Goal: Task Accomplishment & Management: Manage account settings

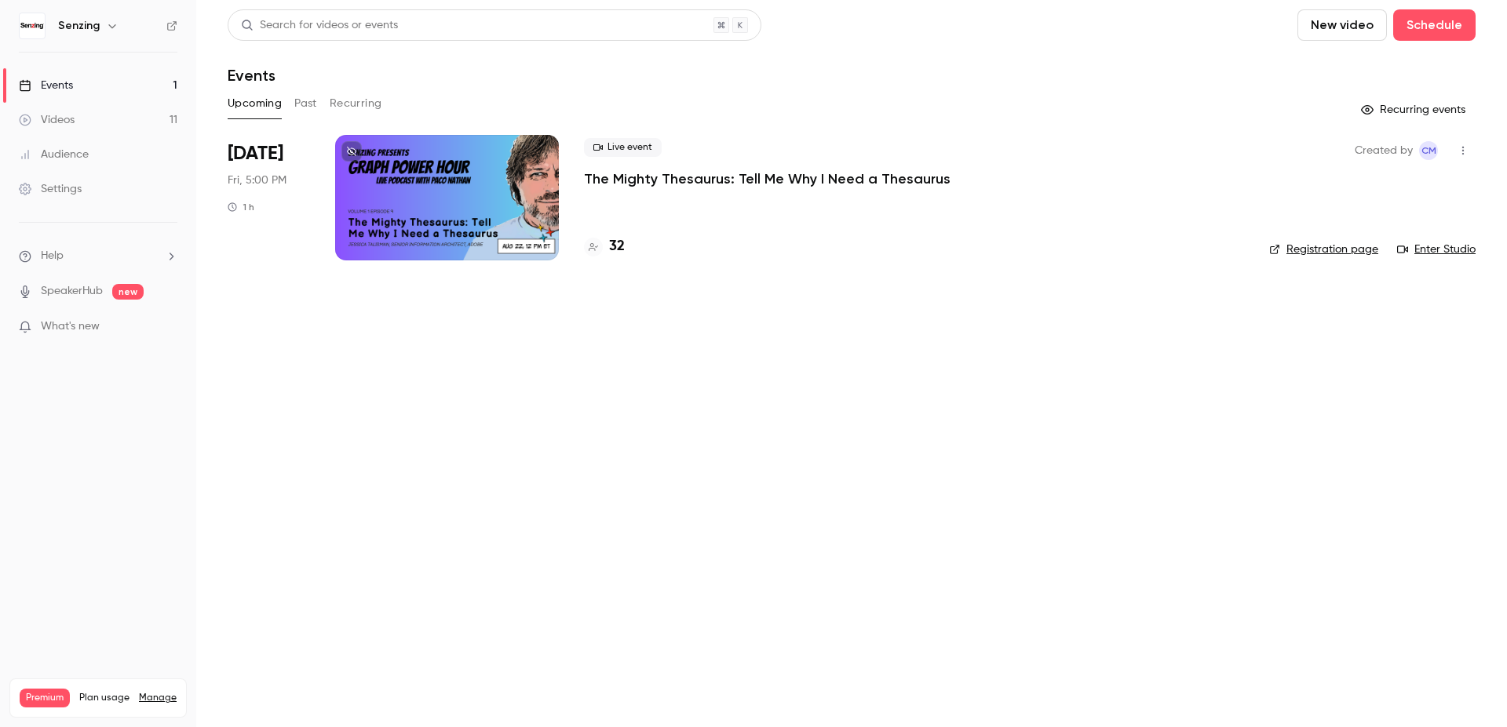
click at [613, 250] on h4 "32" at bounding box center [617, 246] width 16 height 21
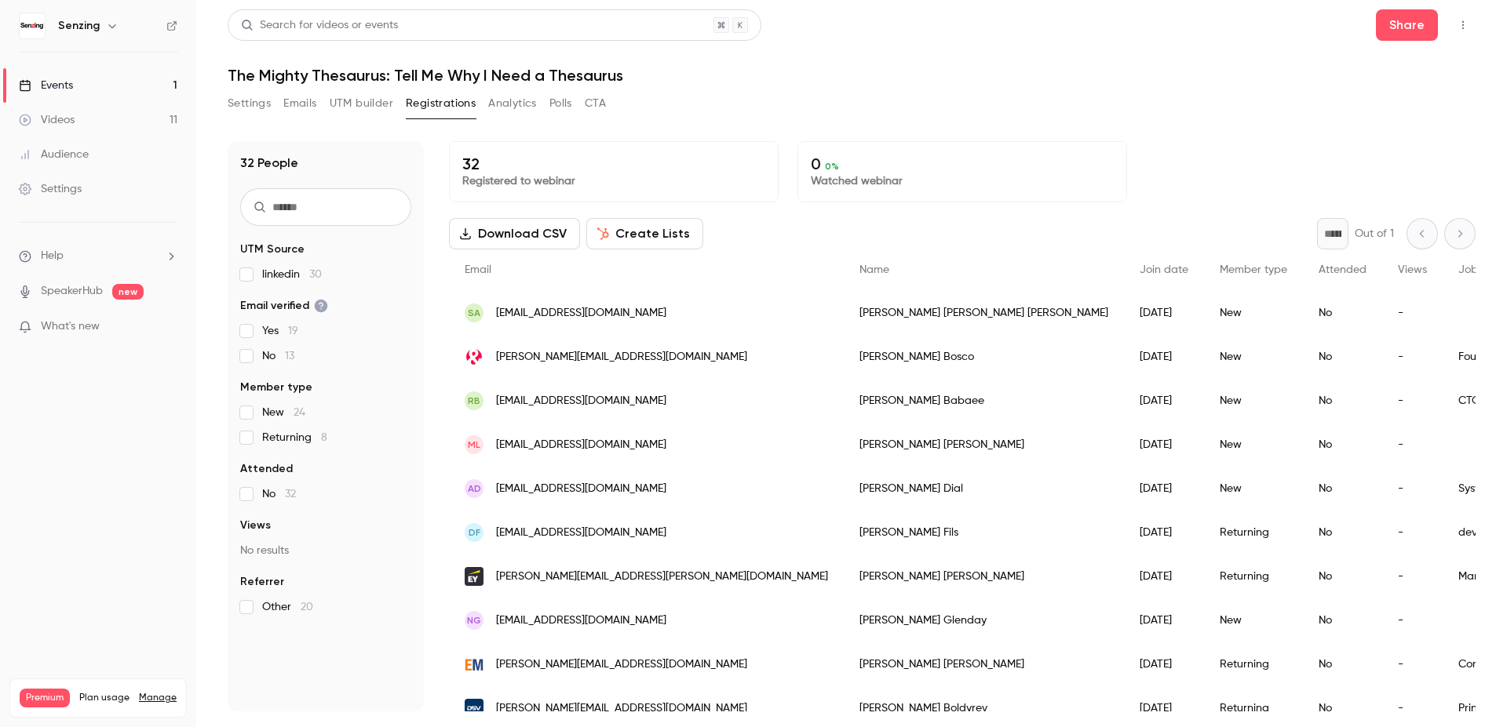
click at [60, 198] on link "Settings" at bounding box center [98, 189] width 196 height 35
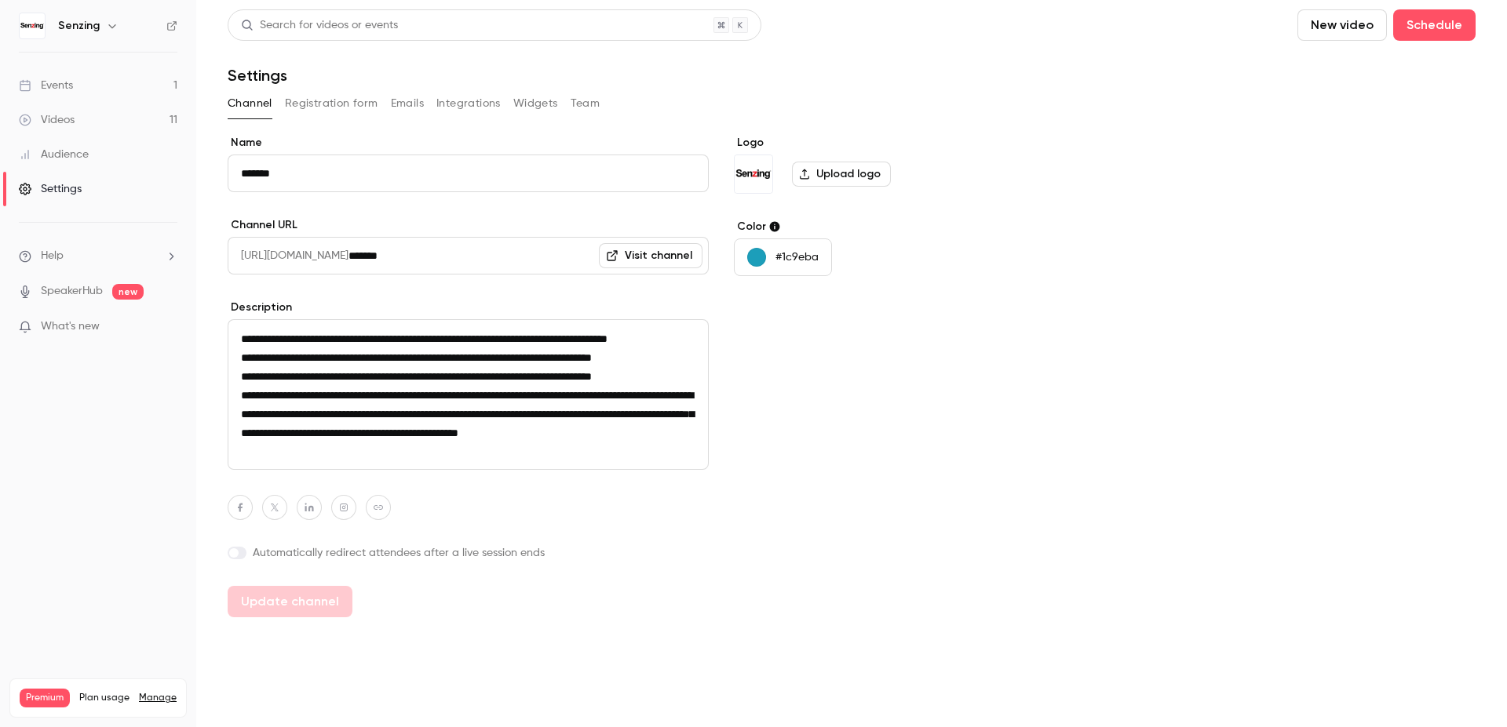
click at [308, 103] on button "Registration form" at bounding box center [331, 103] width 93 height 25
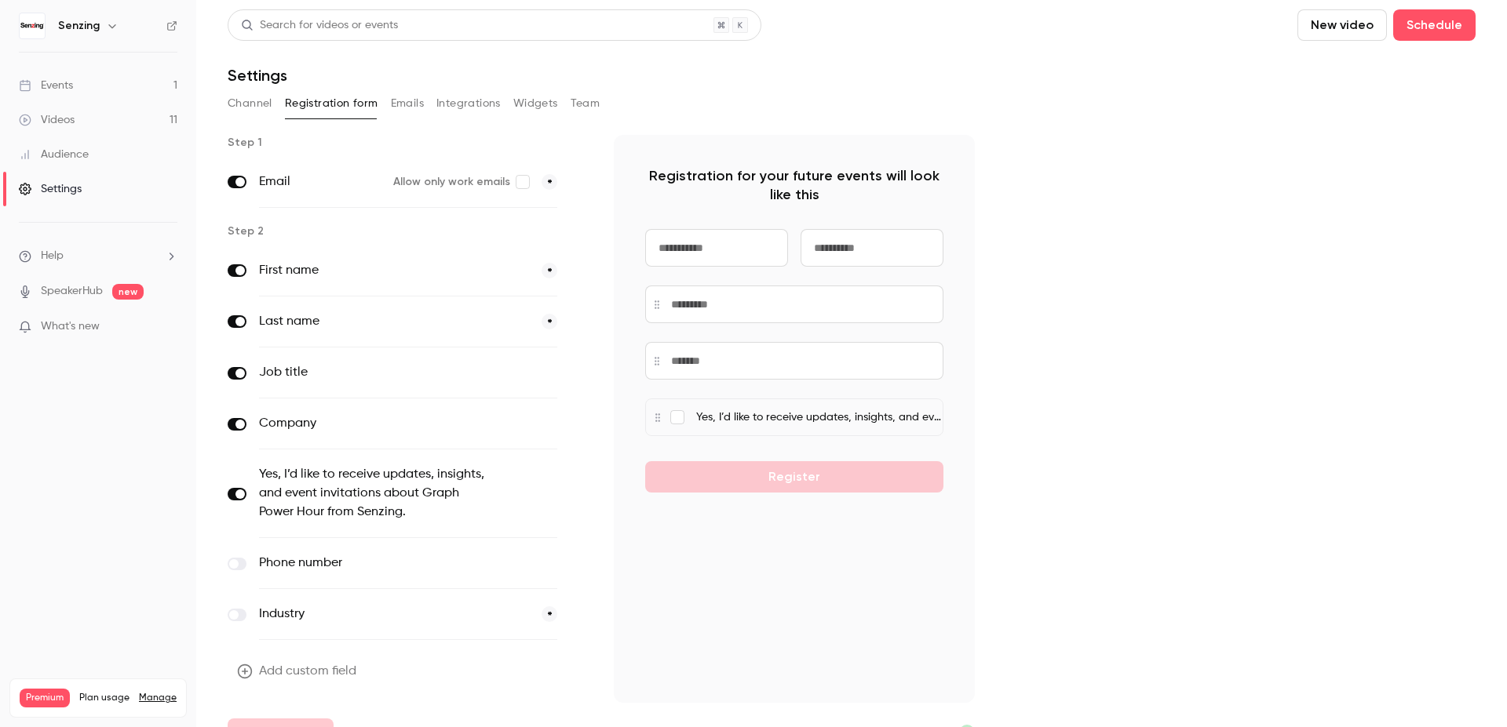
click at [775, 422] on p "Yes, I’d like to receive updates, insights, and event invitations about Graph P…" at bounding box center [819, 418] width 246 height 16
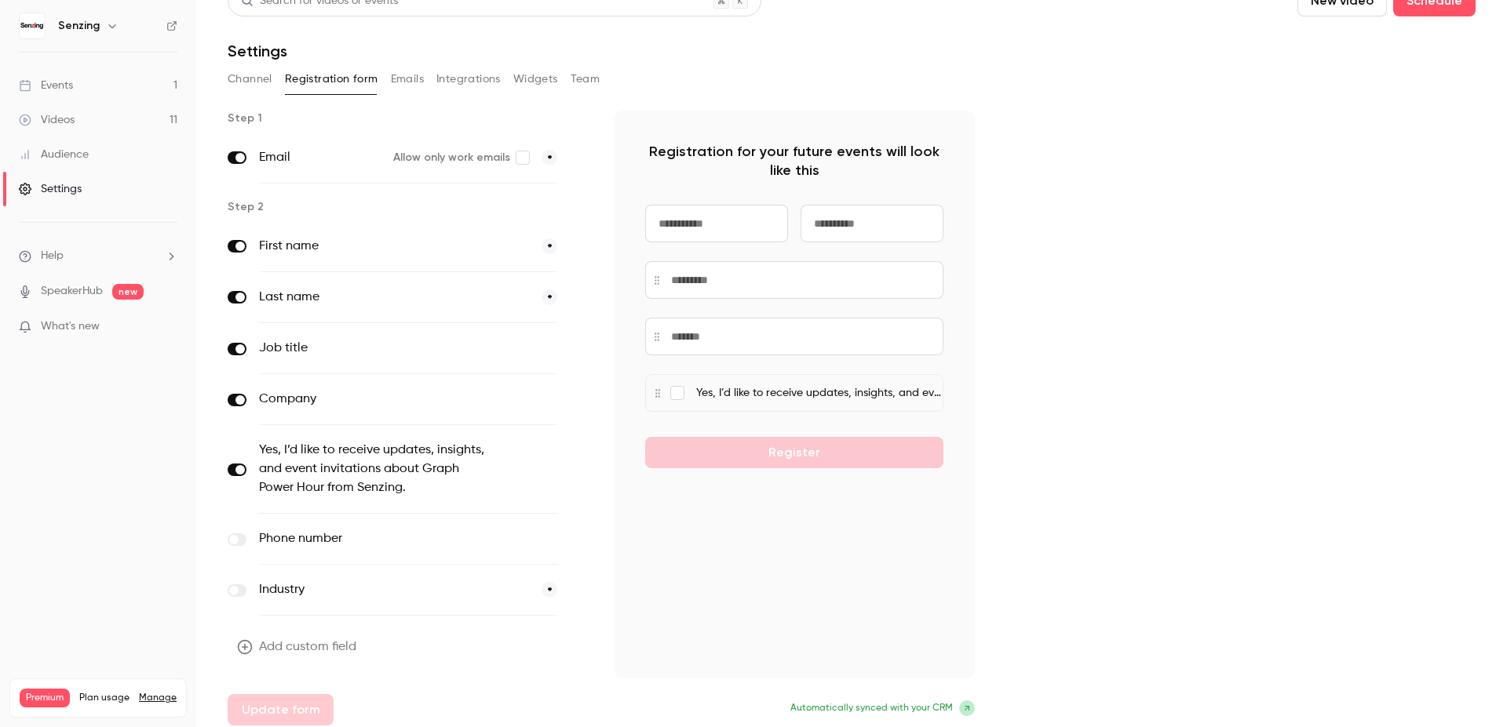
scroll to position [32, 0]
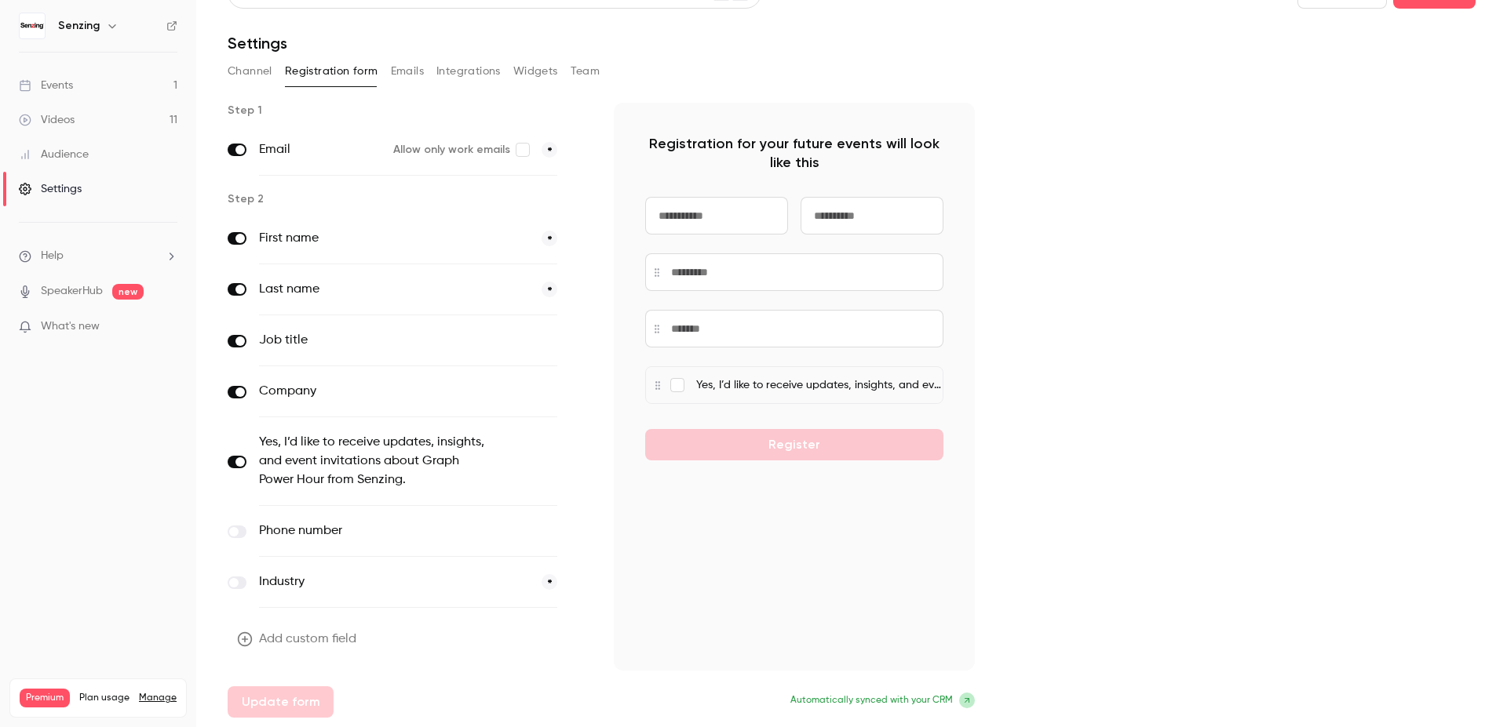
click at [56, 257] on span "Help" at bounding box center [52, 256] width 23 height 16
click at [41, 457] on div at bounding box center [753, 363] width 1507 height 727
click at [91, 326] on span "What's new" at bounding box center [70, 327] width 59 height 16
click at [1214, 369] on div at bounding box center [753, 363] width 1507 height 727
click at [134, 90] on link "Events 1" at bounding box center [98, 85] width 196 height 35
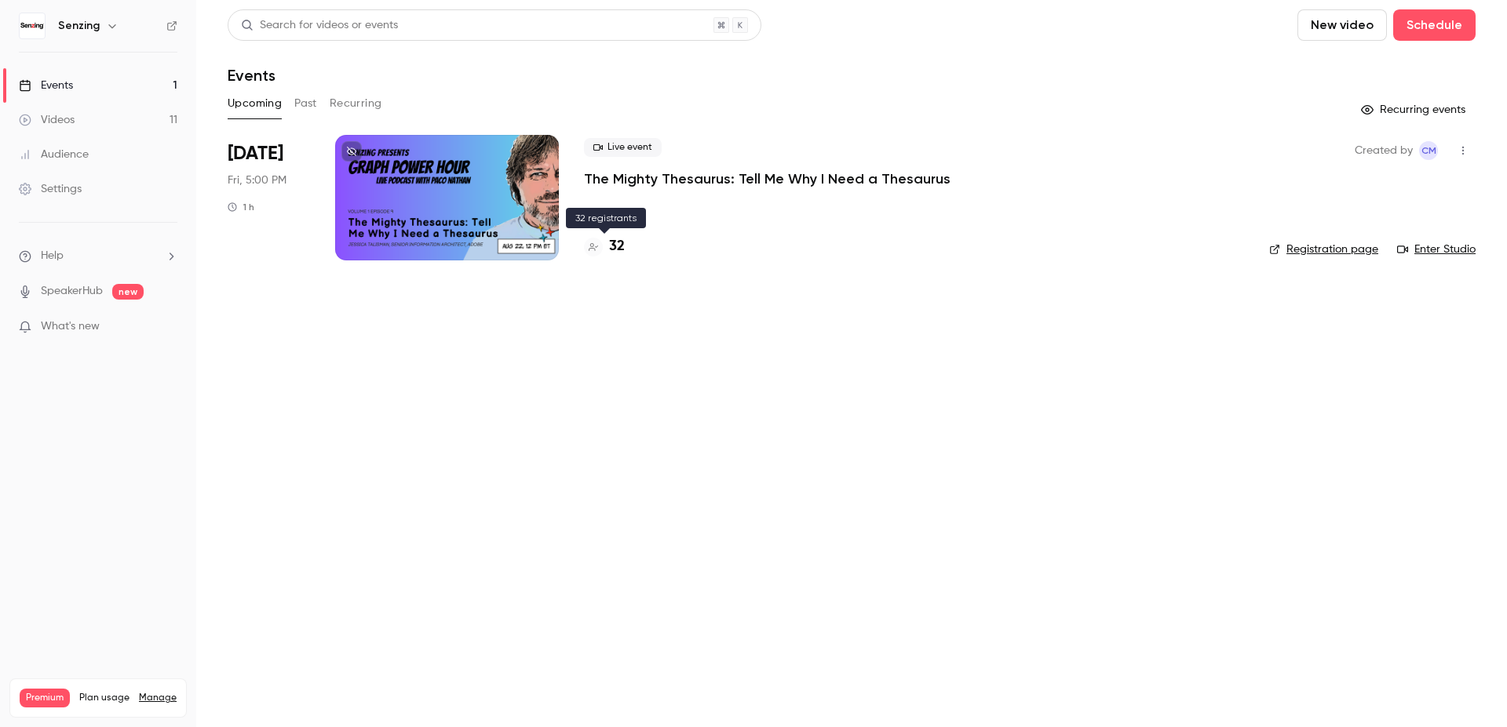
click at [621, 244] on h4 "32" at bounding box center [617, 246] width 16 height 21
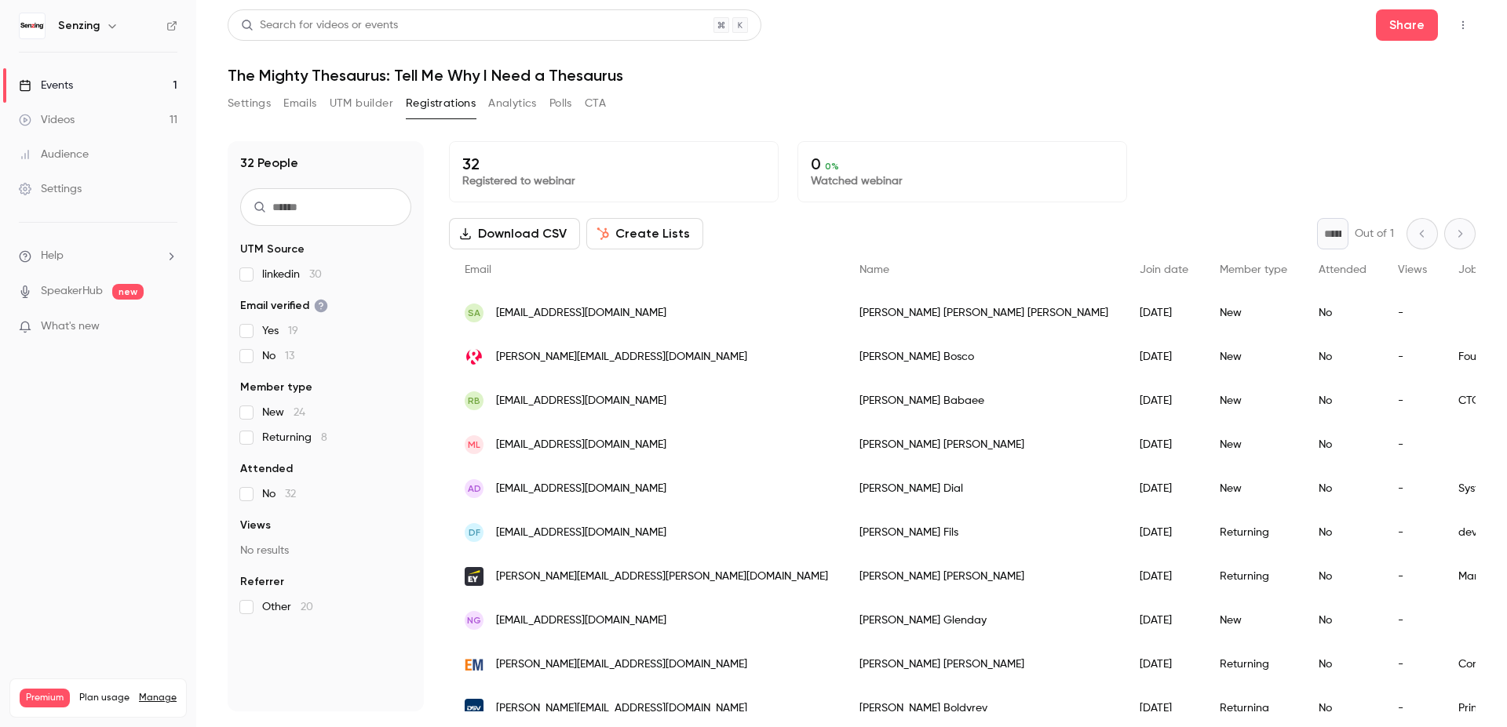
drag, startPoint x: 242, startPoint y: 122, endPoint x: 242, endPoint y: 98, distance: 24.3
click at [241, 120] on section "Settings Emails UTM builder Registrations Analytics Polls CTA 32 People UTM Sou…" at bounding box center [852, 401] width 1248 height 621
click at [242, 98] on button "Settings" at bounding box center [249, 103] width 43 height 25
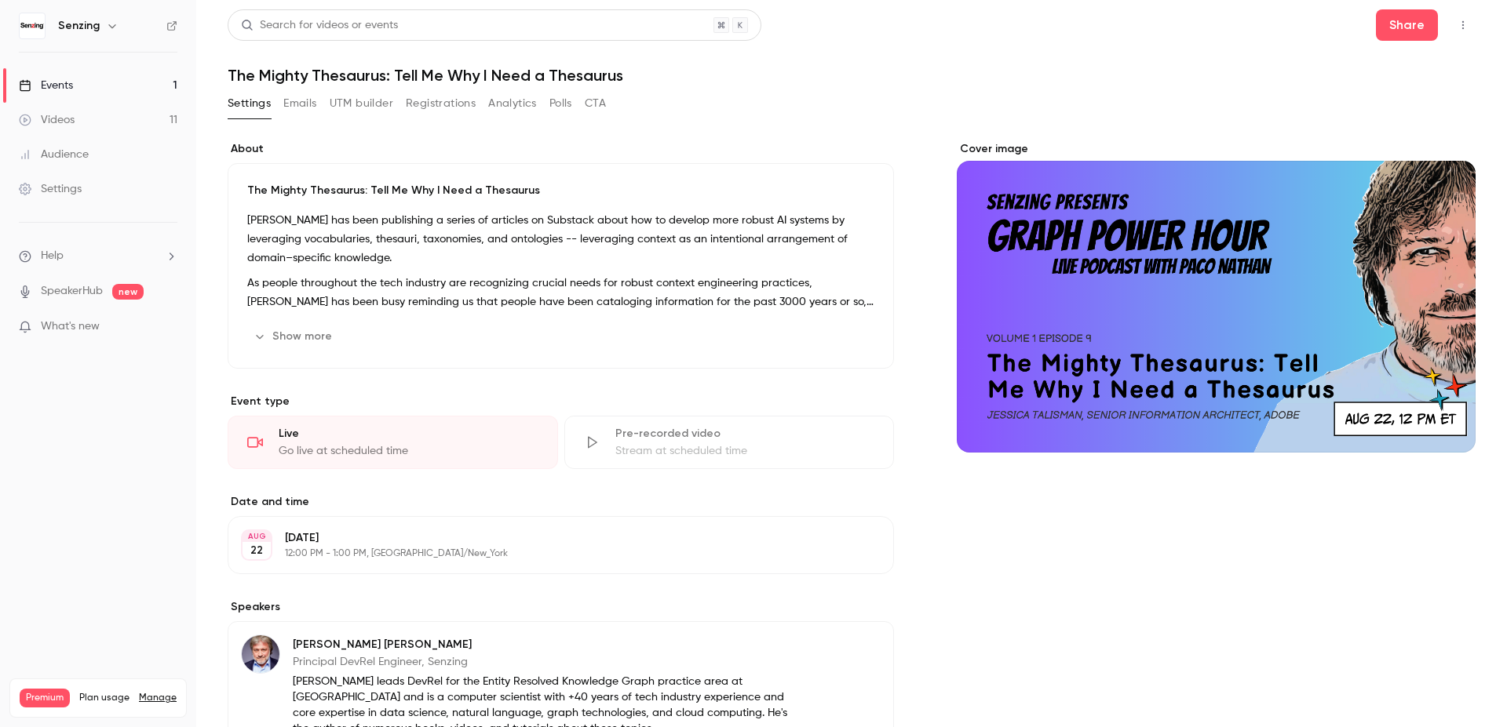
click at [92, 75] on link "Events 1" at bounding box center [98, 85] width 196 height 35
